Goal: Task Accomplishment & Management: Use online tool/utility

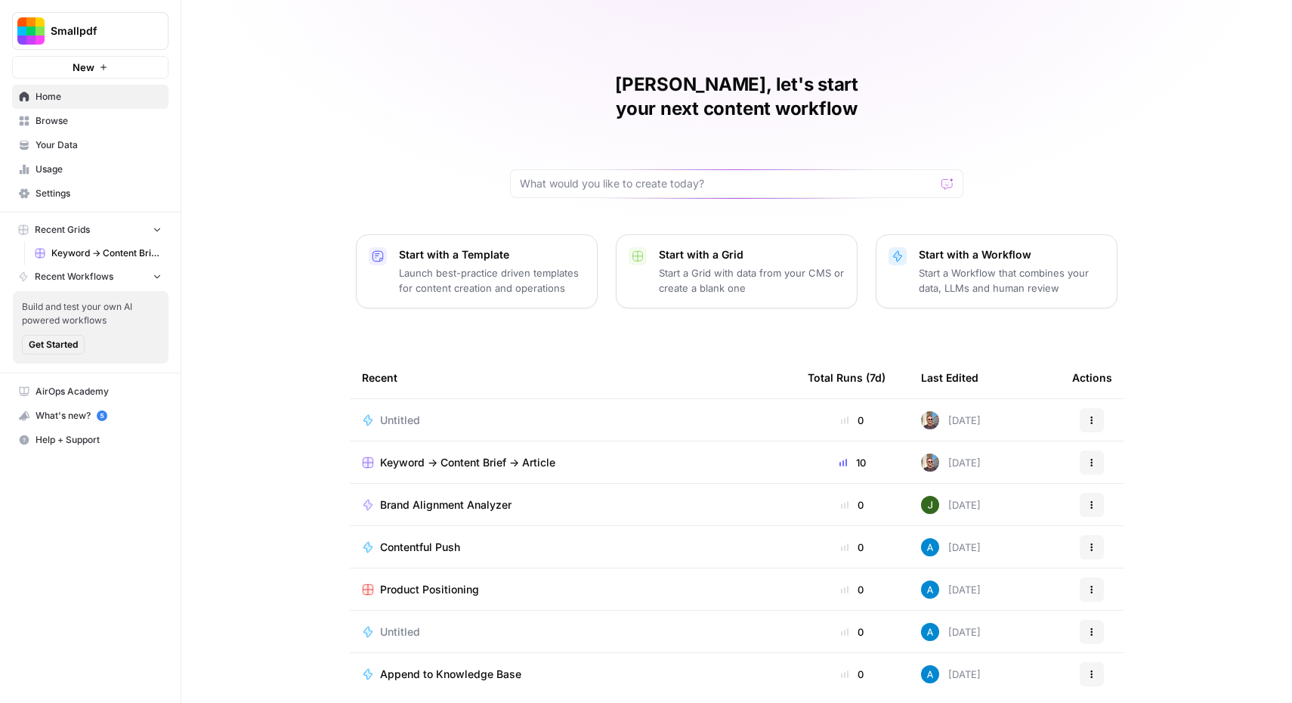
click at [97, 125] on span "Browse" at bounding box center [99, 121] width 126 height 14
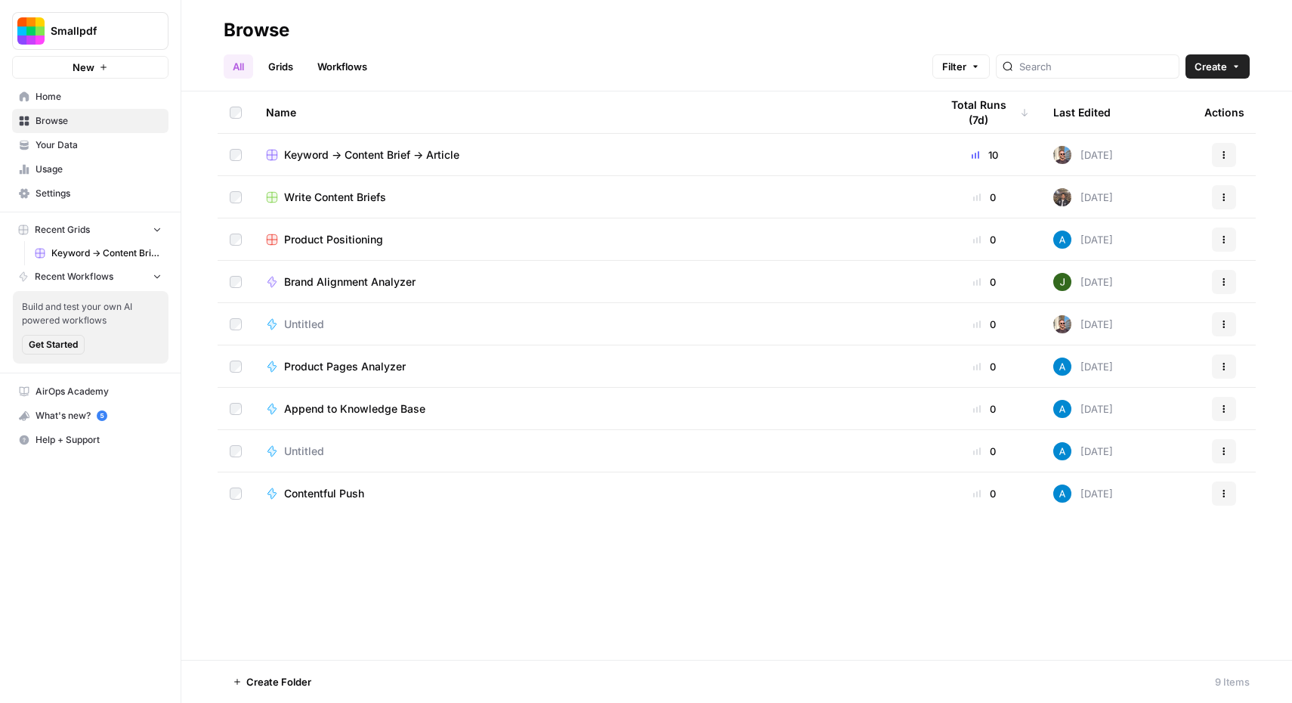
click at [347, 71] on link "Workflows" at bounding box center [342, 66] width 68 height 24
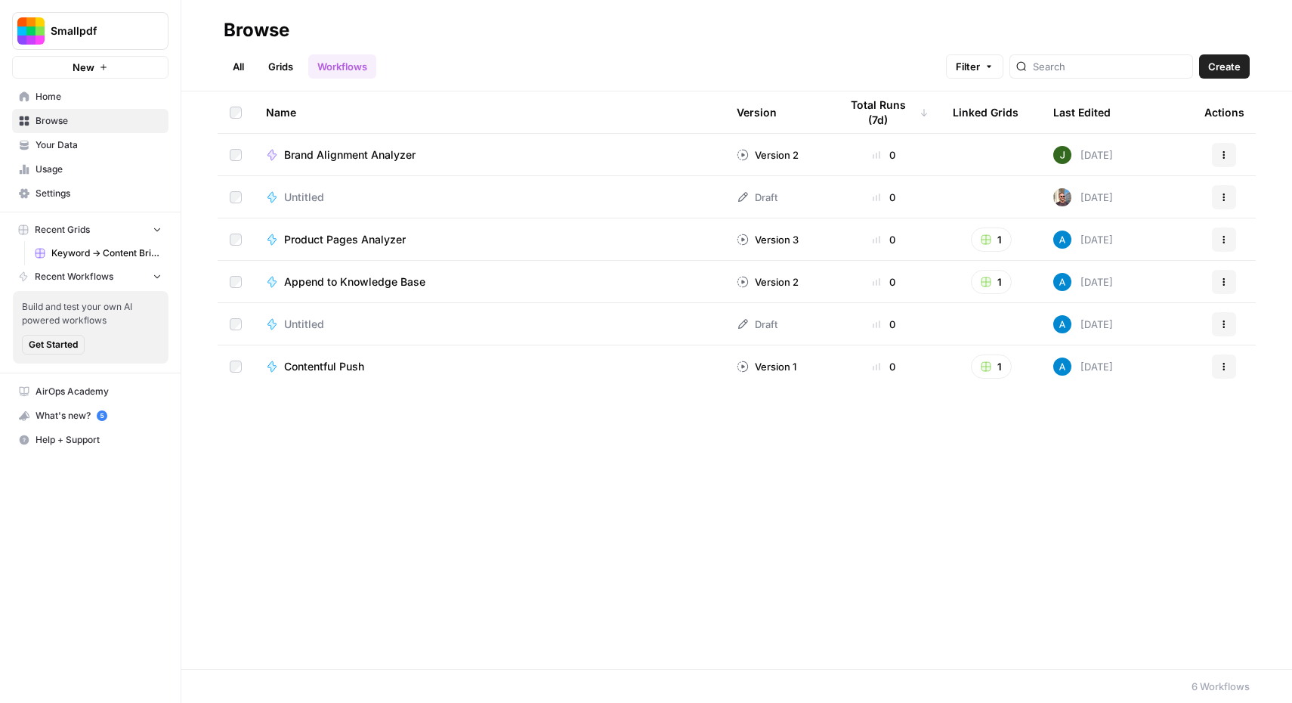
click at [314, 195] on span "Untitled" at bounding box center [304, 197] width 40 height 15
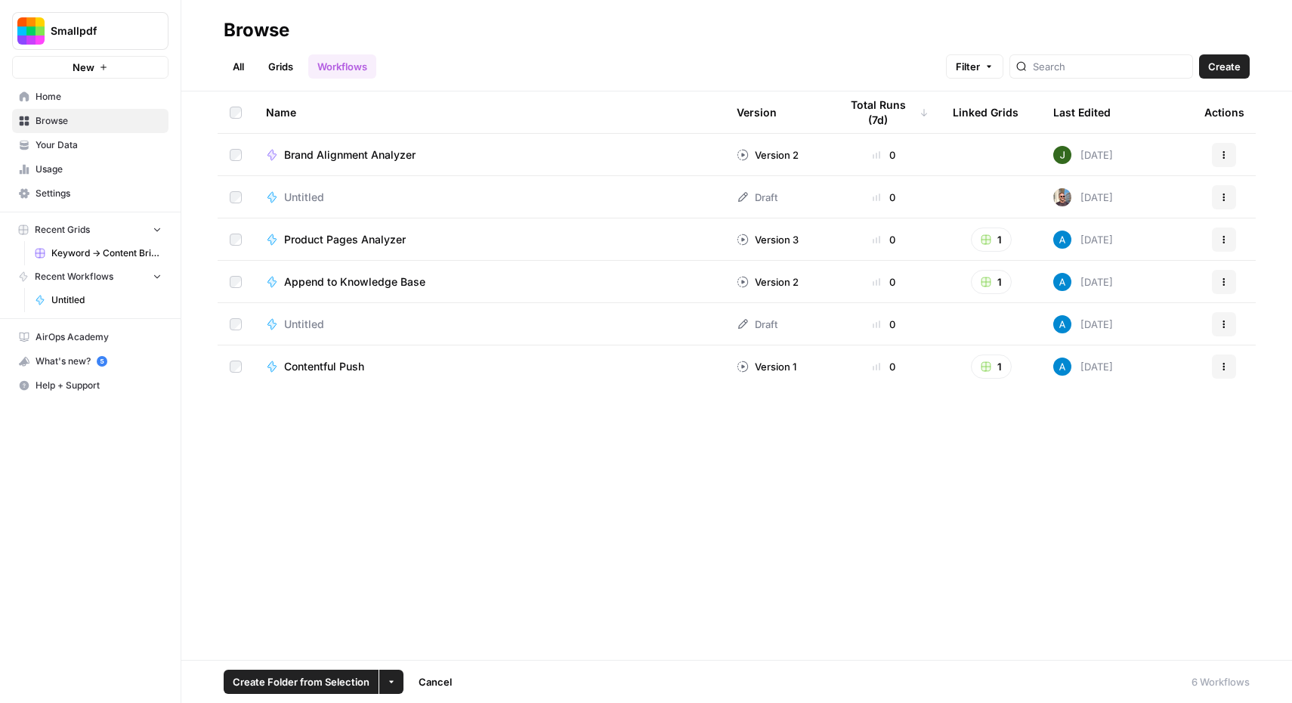
click at [1225, 199] on icon "button" at bounding box center [1224, 197] width 9 height 9
click at [1150, 322] on span "Delete" at bounding box center [1156, 321] width 121 height 15
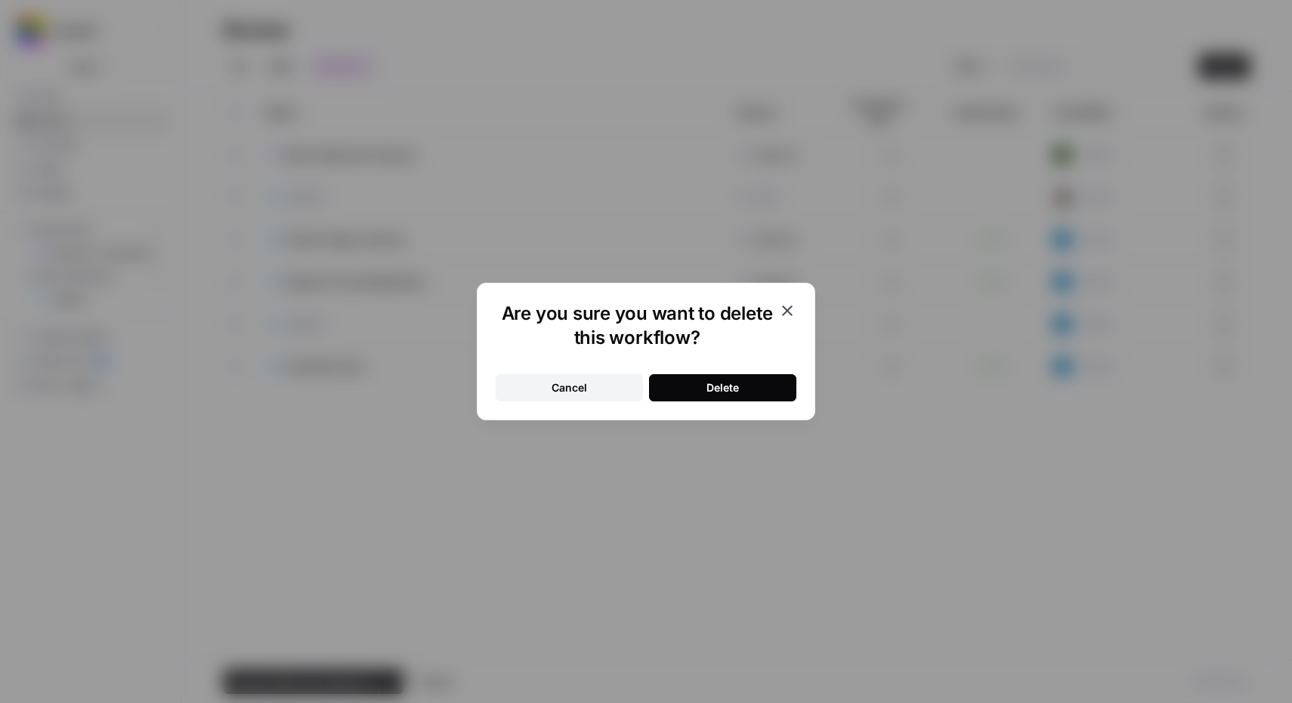
click at [763, 387] on button "Delete" at bounding box center [722, 387] width 147 height 27
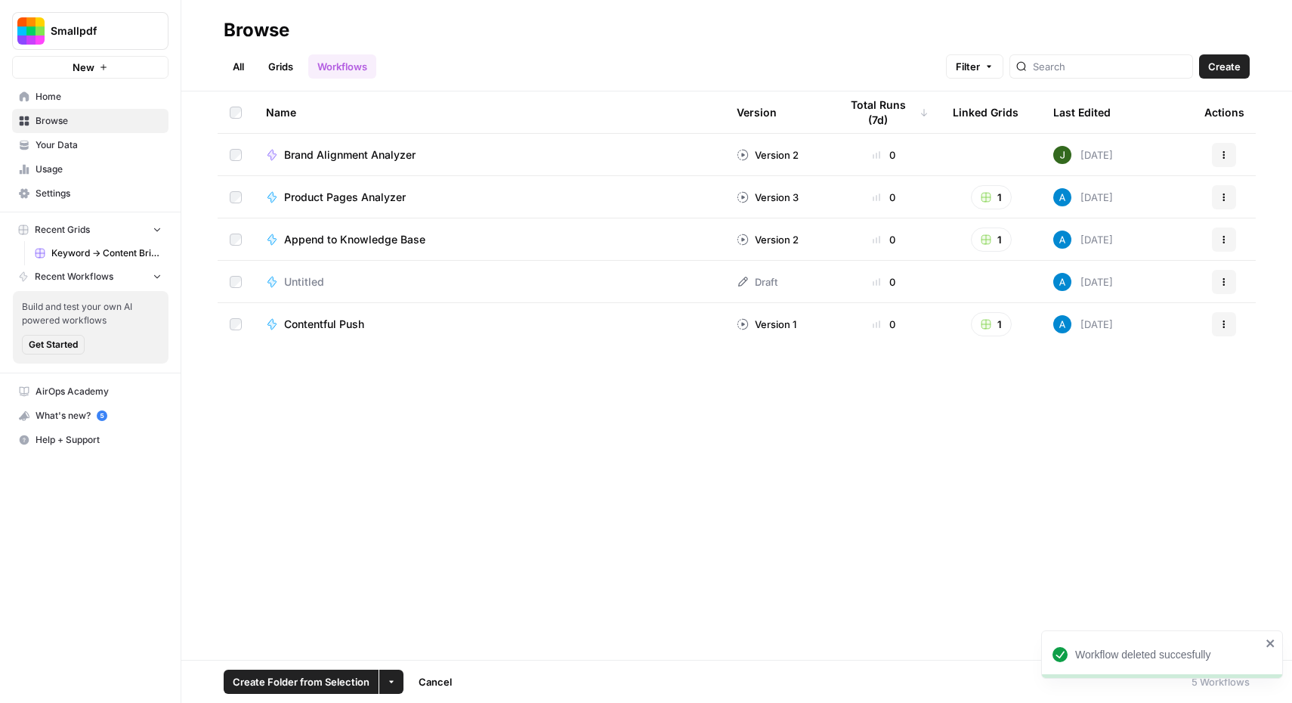
click at [323, 283] on span "Untitled" at bounding box center [304, 281] width 40 height 15
